Goal: Transaction & Acquisition: Purchase product/service

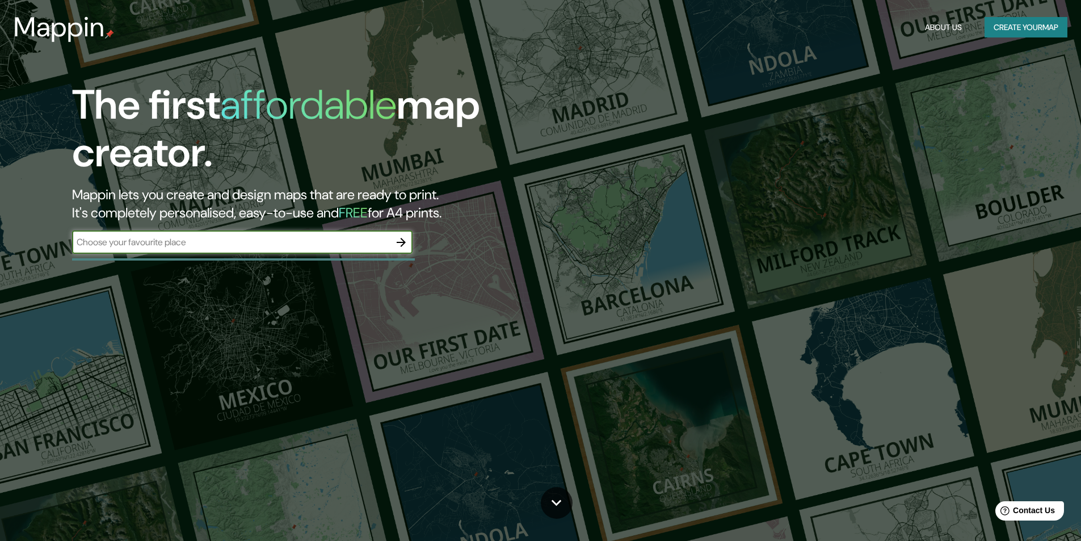
click at [205, 247] on input "text" at bounding box center [231, 241] width 318 height 13
paste input "kookynie"
type input "kookynie"
click at [402, 239] on icon "button" at bounding box center [401, 242] width 9 height 9
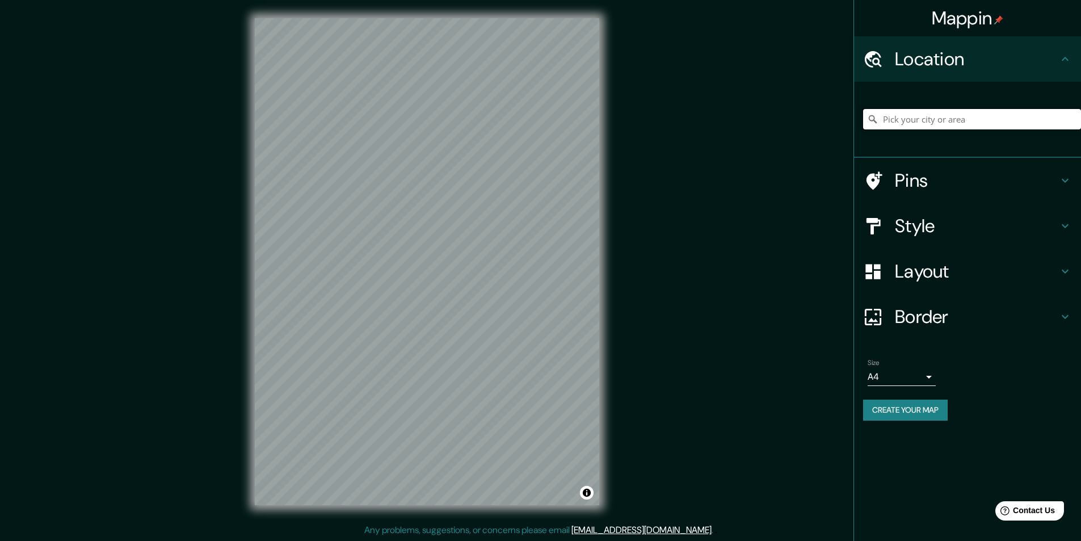
click at [915, 119] on input "Pick your city or area" at bounding box center [972, 119] width 218 height 20
paste input "kookynie"
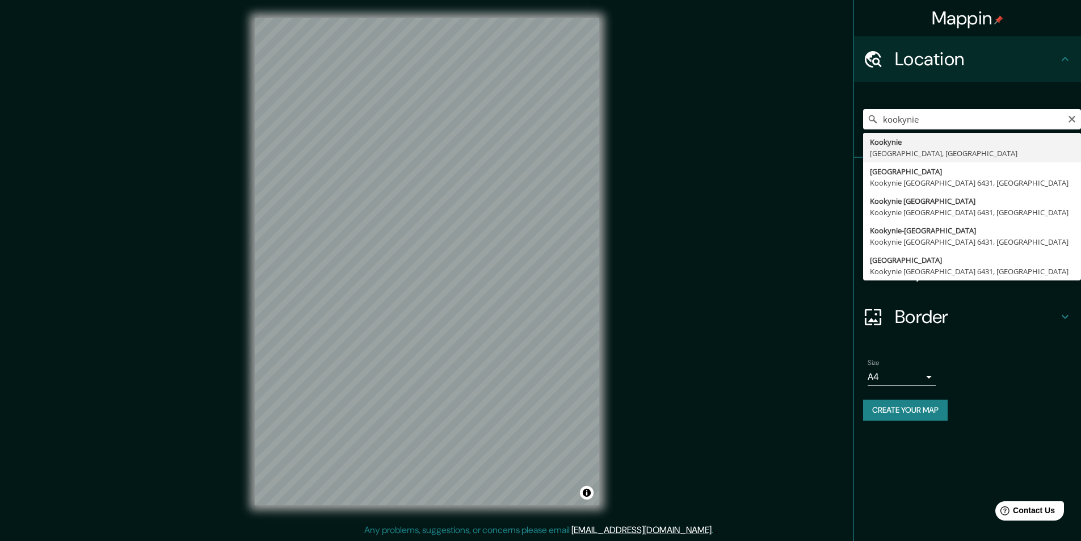
type input "Kookynie, [GEOGRAPHIC_DATA], [GEOGRAPHIC_DATA]"
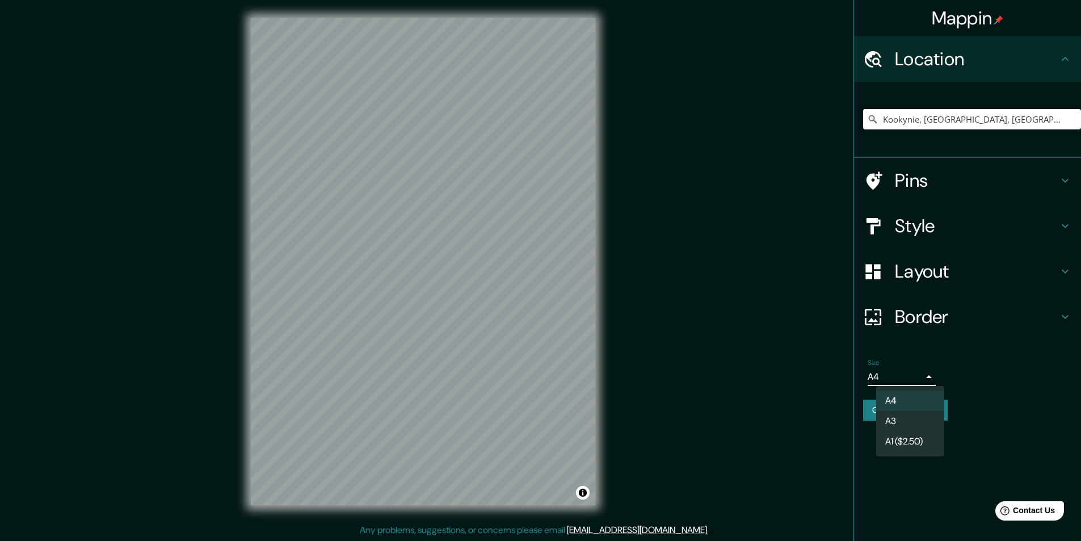
click at [924, 373] on body "Mappin Location [GEOGRAPHIC_DATA], [GEOGRAPHIC_DATA], [GEOGRAPHIC_DATA] Pins St…" at bounding box center [540, 270] width 1081 height 541
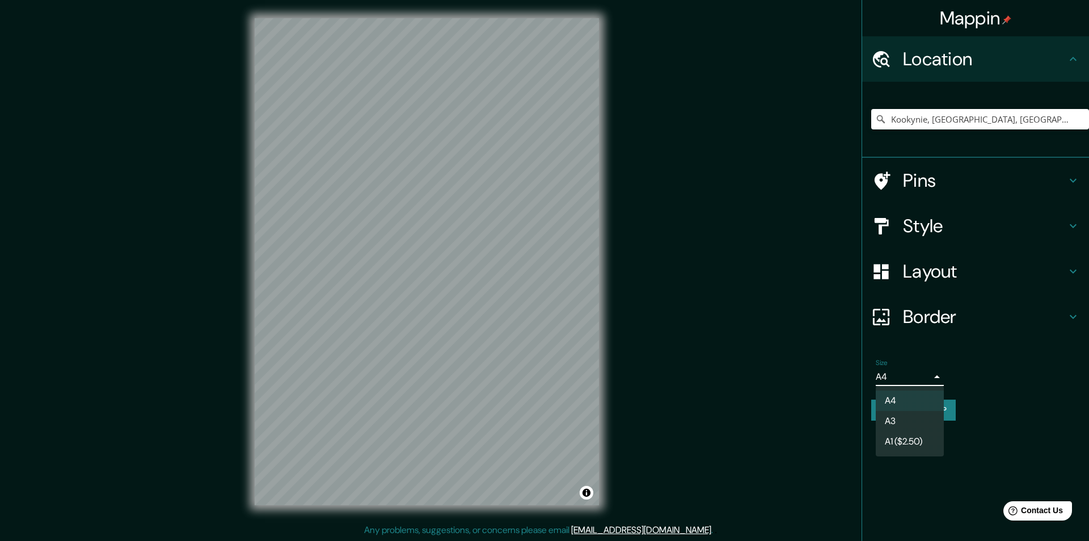
click at [910, 422] on li "A3" at bounding box center [910, 421] width 68 height 20
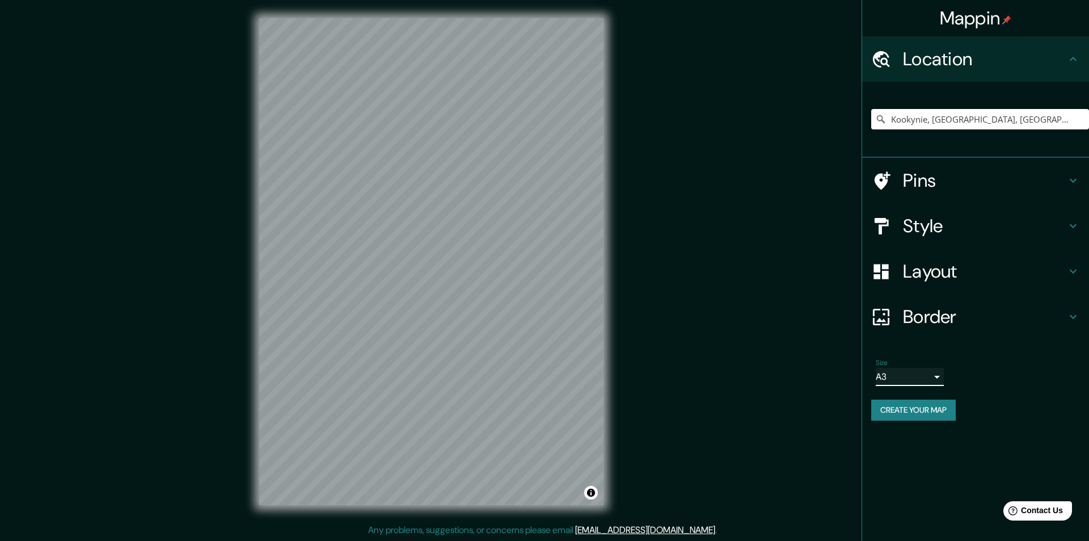
type input "a4"
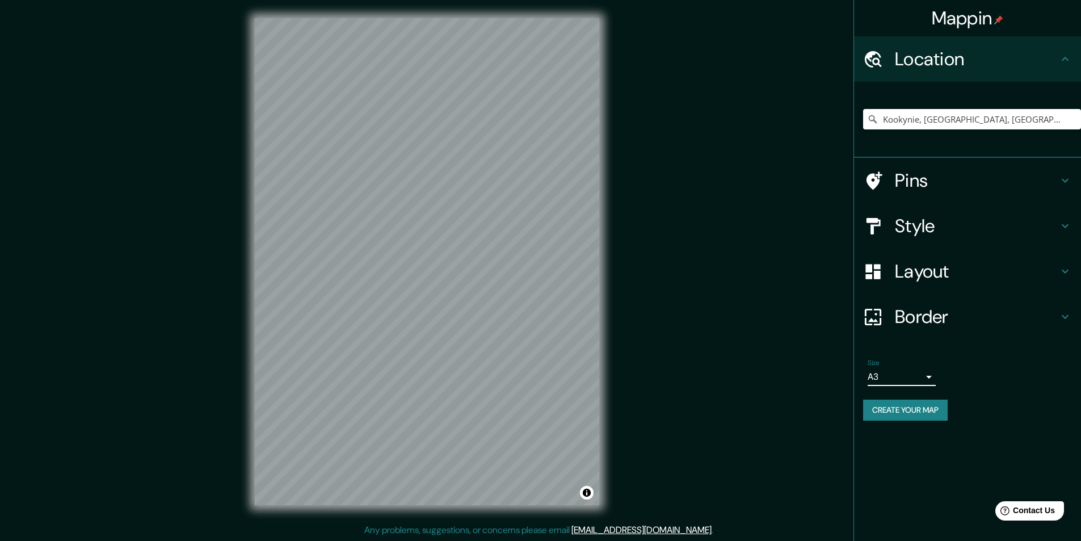
click at [1046, 275] on h4 "Layout" at bounding box center [976, 271] width 163 height 23
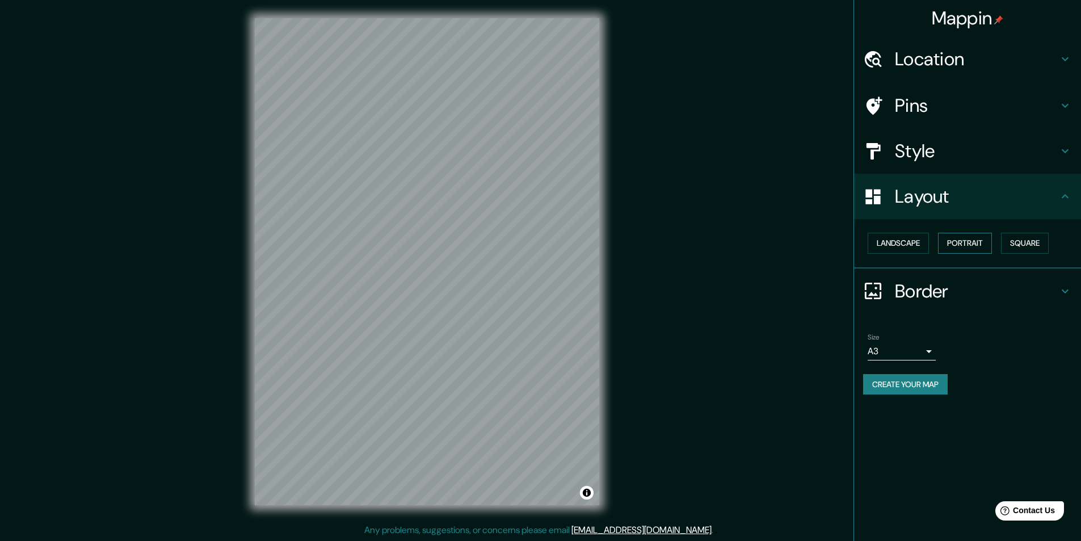
click at [982, 241] on button "Portrait" at bounding box center [965, 243] width 54 height 21
click at [1065, 152] on icon at bounding box center [1064, 151] width 7 height 4
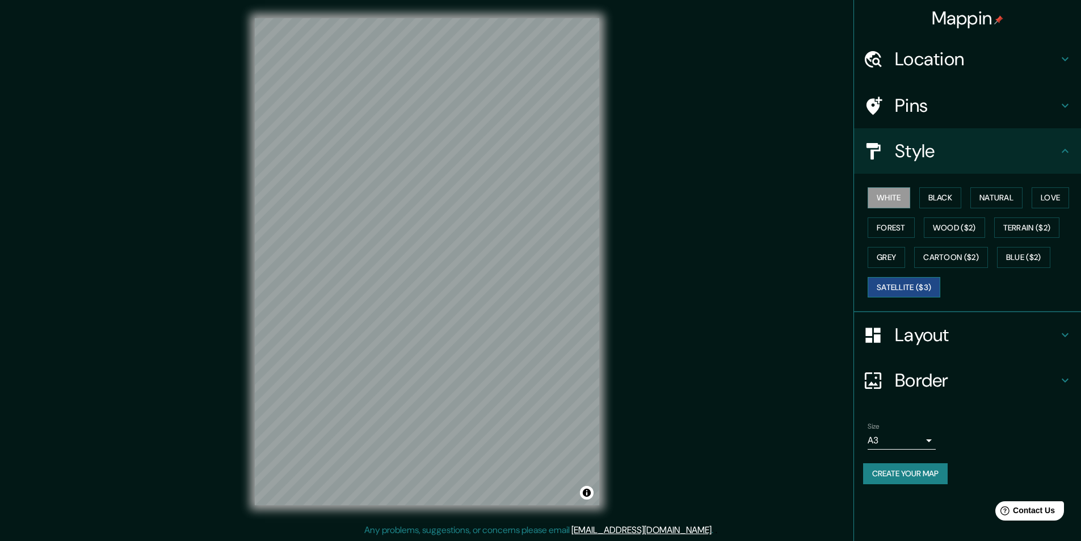
click at [917, 289] on button "Satellite ($3)" at bounding box center [903, 287] width 73 height 21
click at [926, 54] on h4 "Location" at bounding box center [976, 59] width 163 height 23
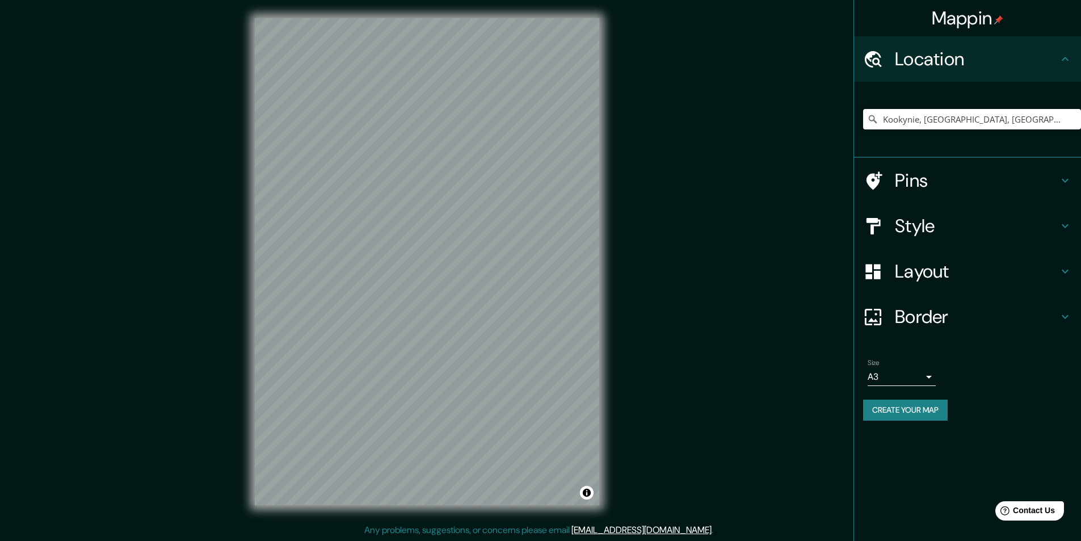
click at [937, 178] on h4 "Pins" at bounding box center [976, 180] width 163 height 23
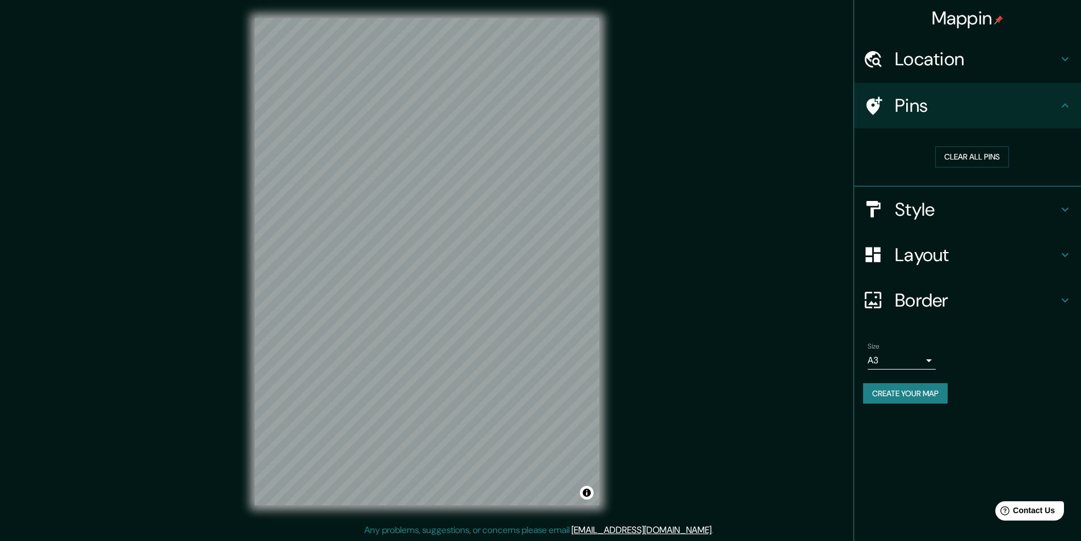
click at [1073, 64] on div "Location" at bounding box center [967, 58] width 227 height 45
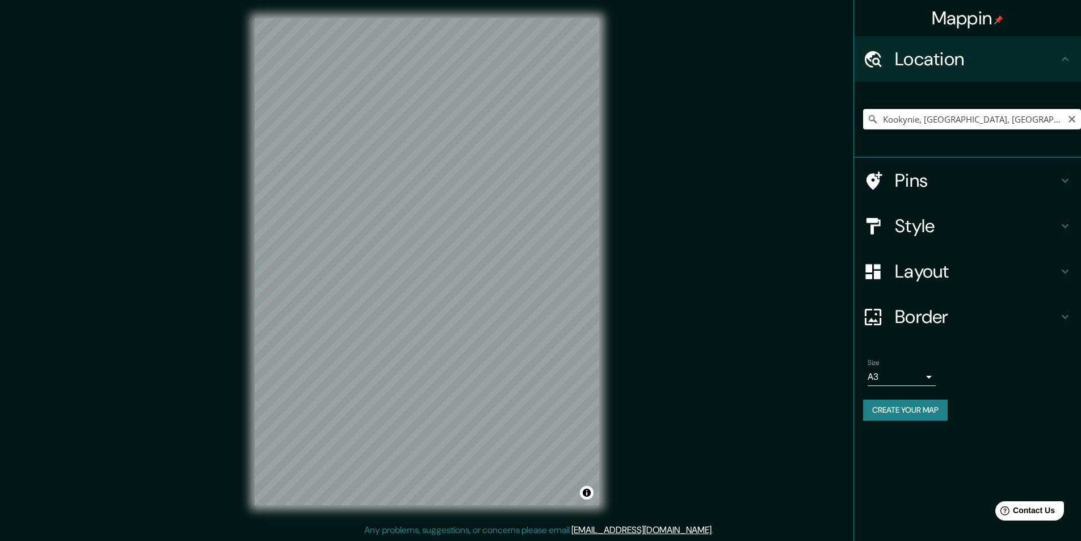
click at [958, 123] on input "Kookynie, [GEOGRAPHIC_DATA], [GEOGRAPHIC_DATA]" at bounding box center [972, 119] width 218 height 20
click at [923, 119] on input "Kookynie, [GEOGRAPHIC_DATA], [GEOGRAPHIC_DATA]" at bounding box center [972, 119] width 218 height 20
drag, startPoint x: 922, startPoint y: 120, endPoint x: 1078, endPoint y: 117, distance: 156.6
click at [1078, 117] on input "Kookynie, [GEOGRAPHIC_DATA], [GEOGRAPHIC_DATA]" at bounding box center [972, 119] width 218 height 20
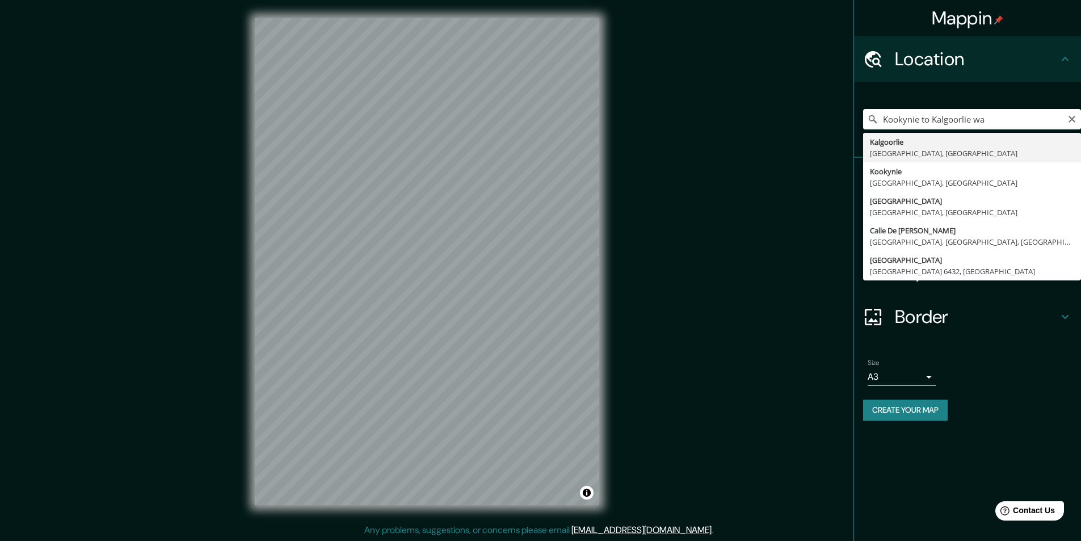
type input "Kalgoorlie, [GEOGRAPHIC_DATA], [GEOGRAPHIC_DATA]"
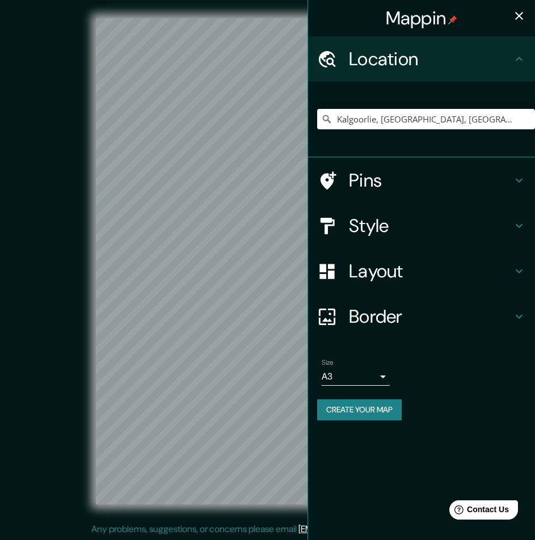
click at [525, 14] on icon "button" at bounding box center [519, 16] width 14 height 14
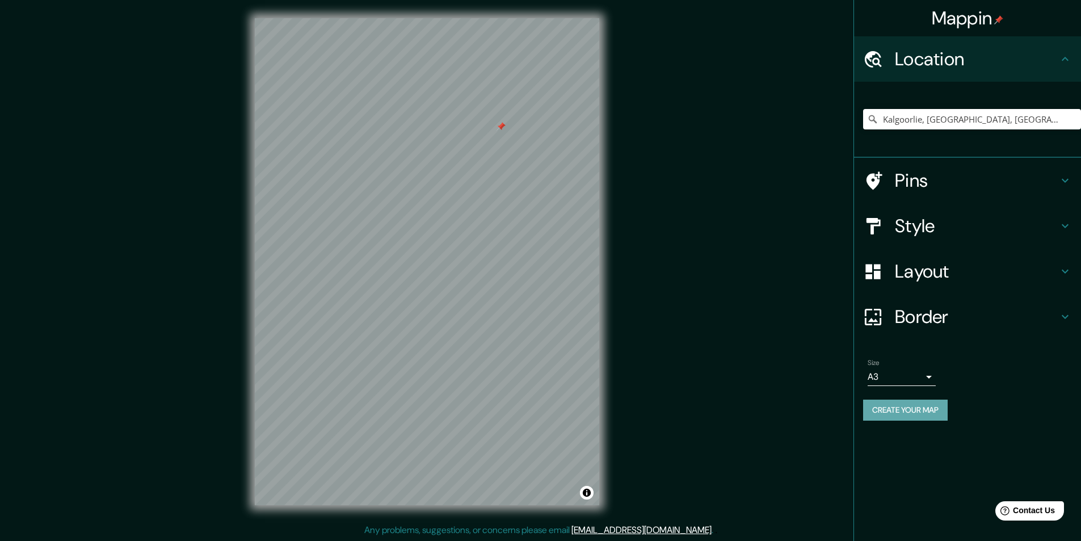
click at [921, 419] on button "Create your map" at bounding box center [905, 409] width 85 height 21
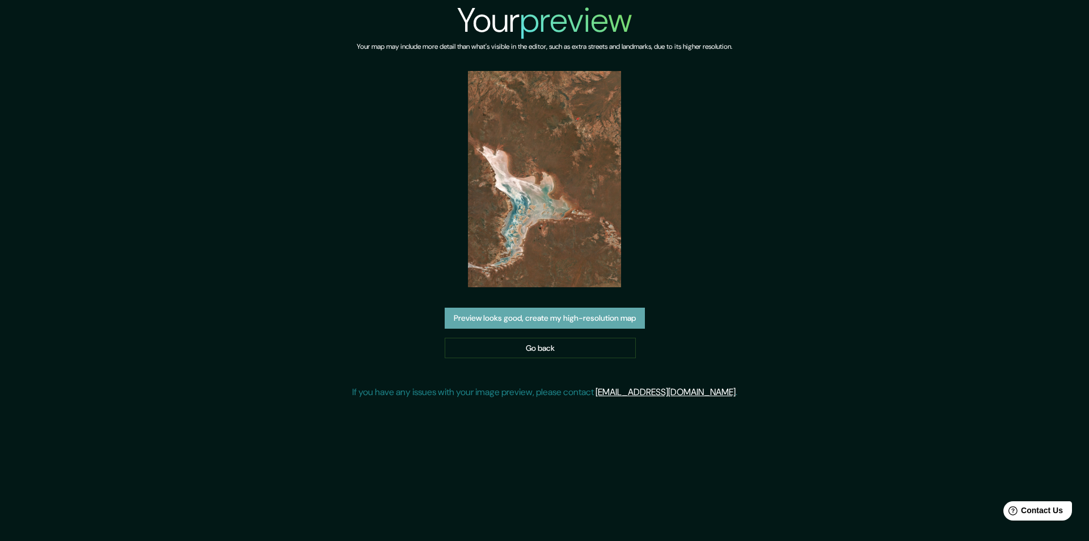
click at [574, 317] on button "Preview looks good, create my high-resolution map" at bounding box center [545, 317] width 200 height 21
